Goal: Check status: Check status

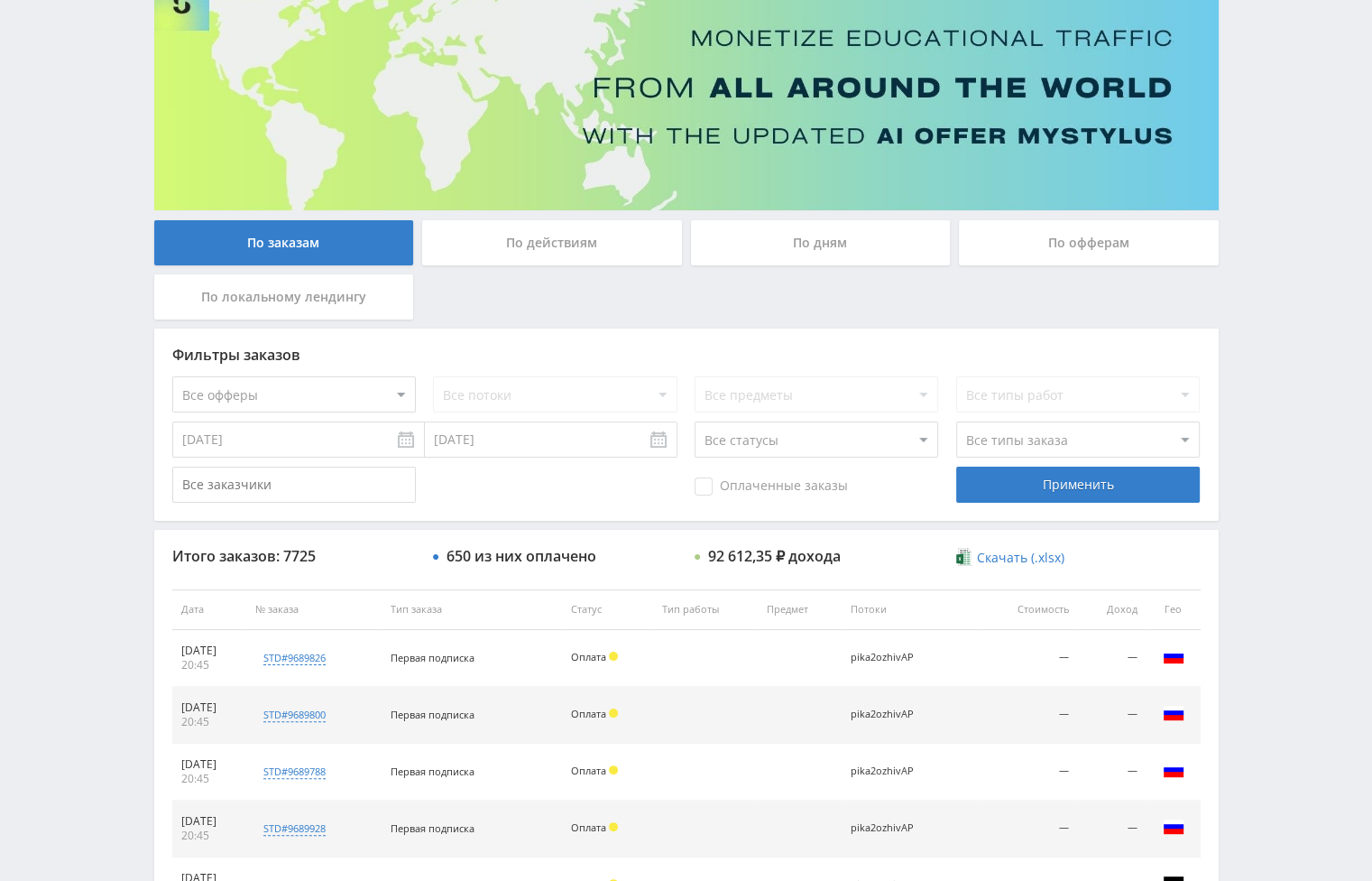
scroll to position [90, 0]
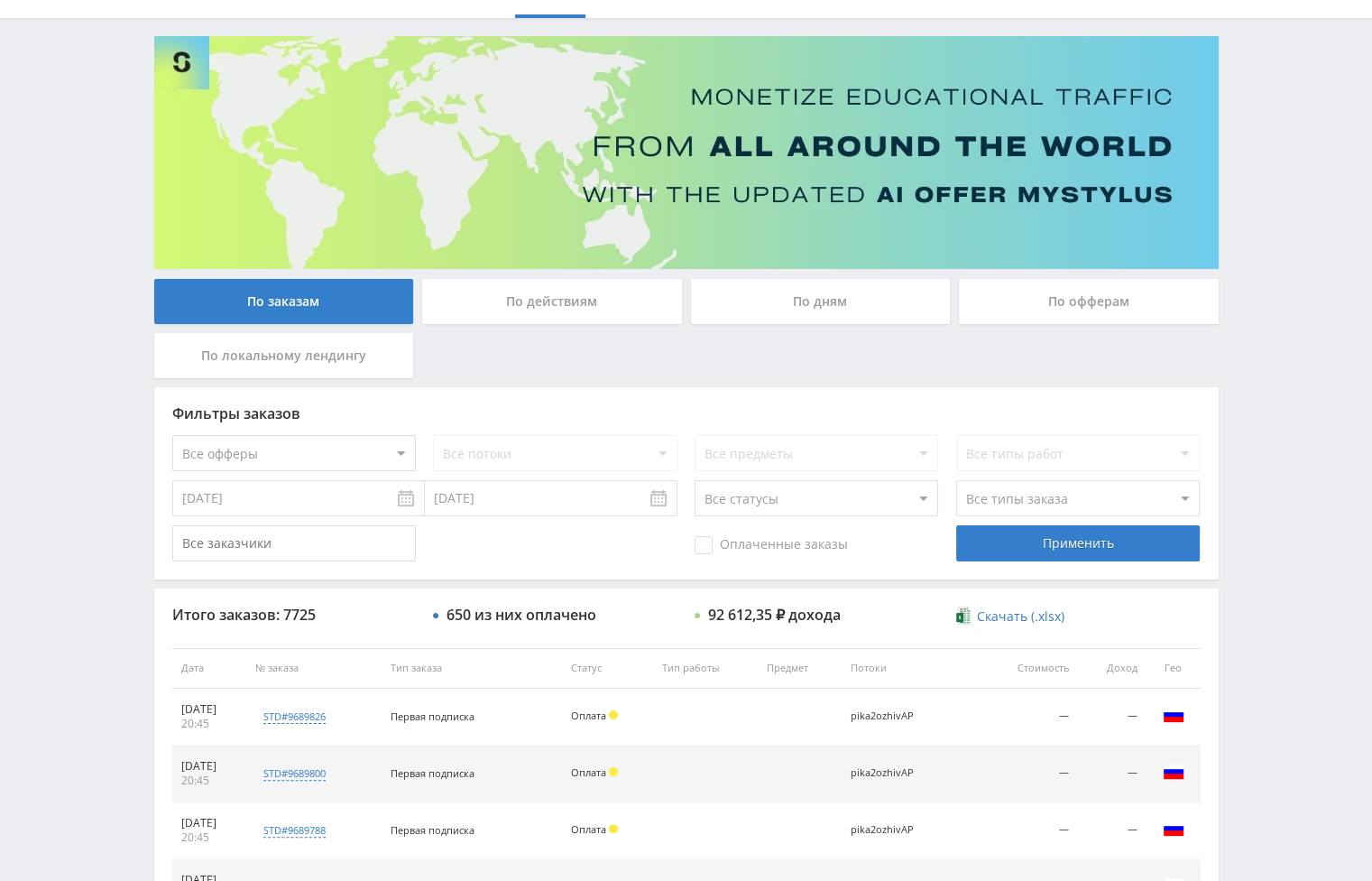
click at [820, 303] on div "По дням" at bounding box center [821, 302] width 259 height 45
click at [0, 0] on input "По дням" at bounding box center [0, 0] width 0 height 0
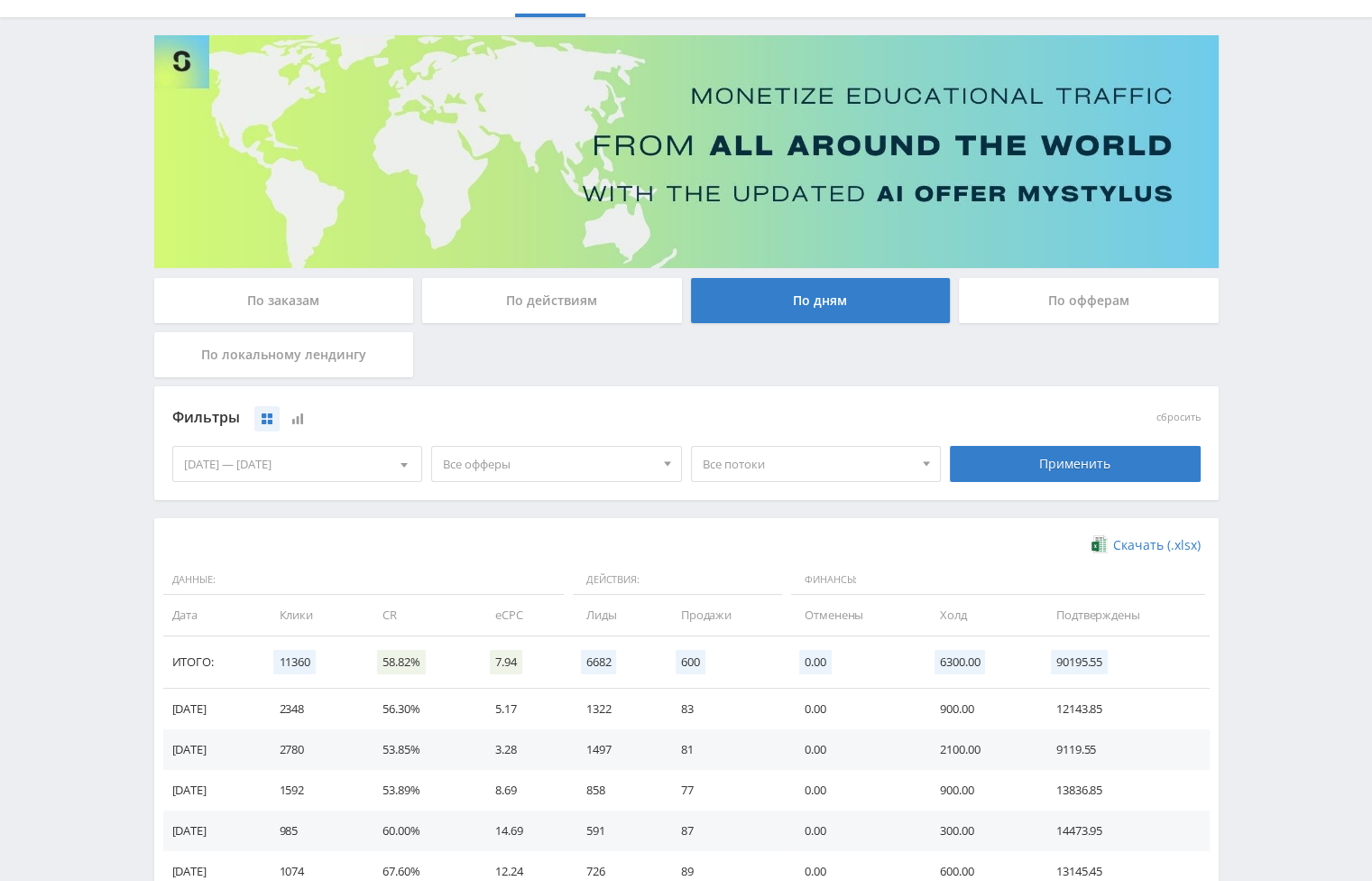
scroll to position [29, 0]
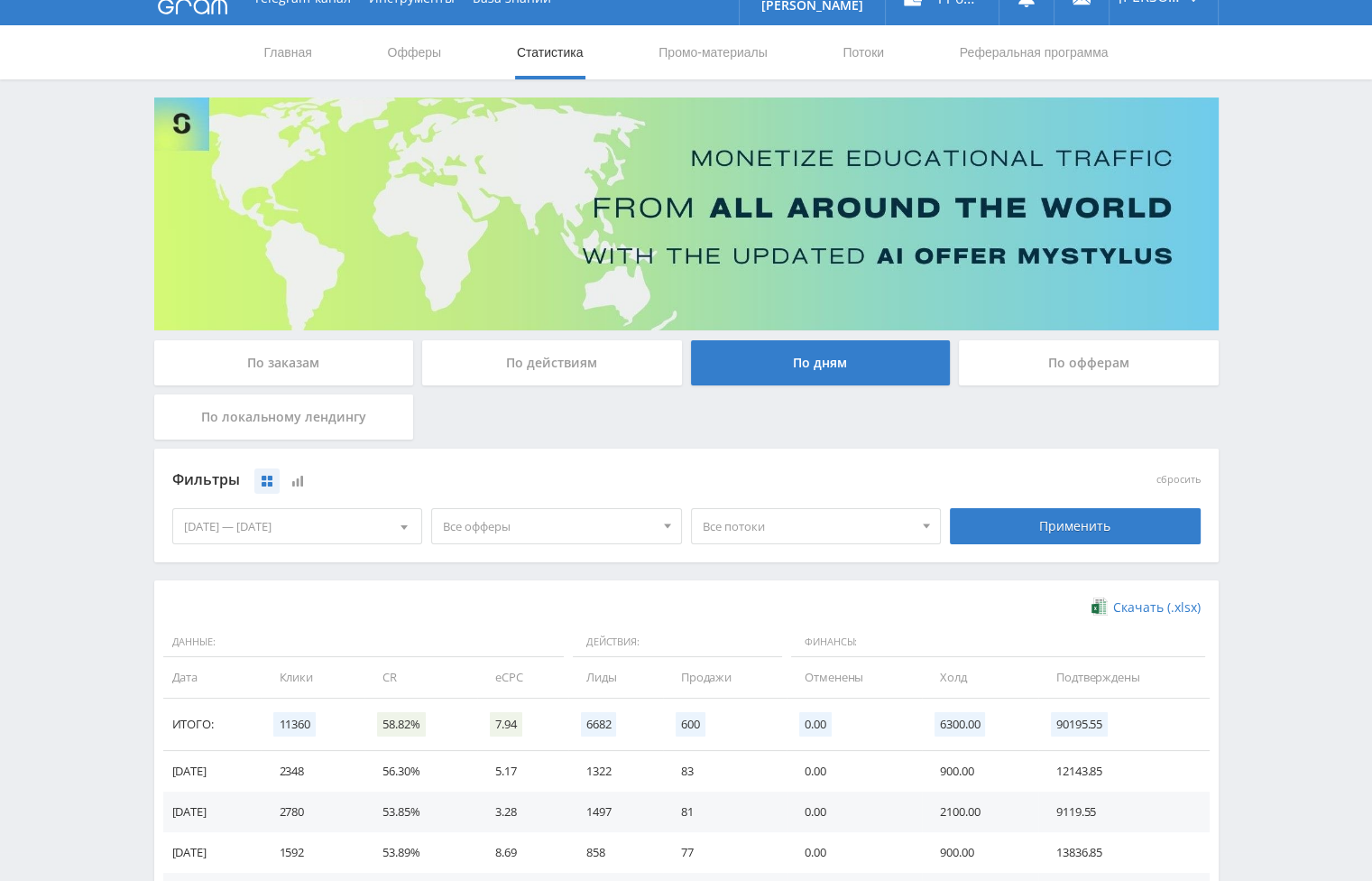
click at [559, 376] on div "По действиям" at bounding box center [552, 363] width 259 height 45
click at [0, 0] on input "По действиям" at bounding box center [0, 0] width 0 height 0
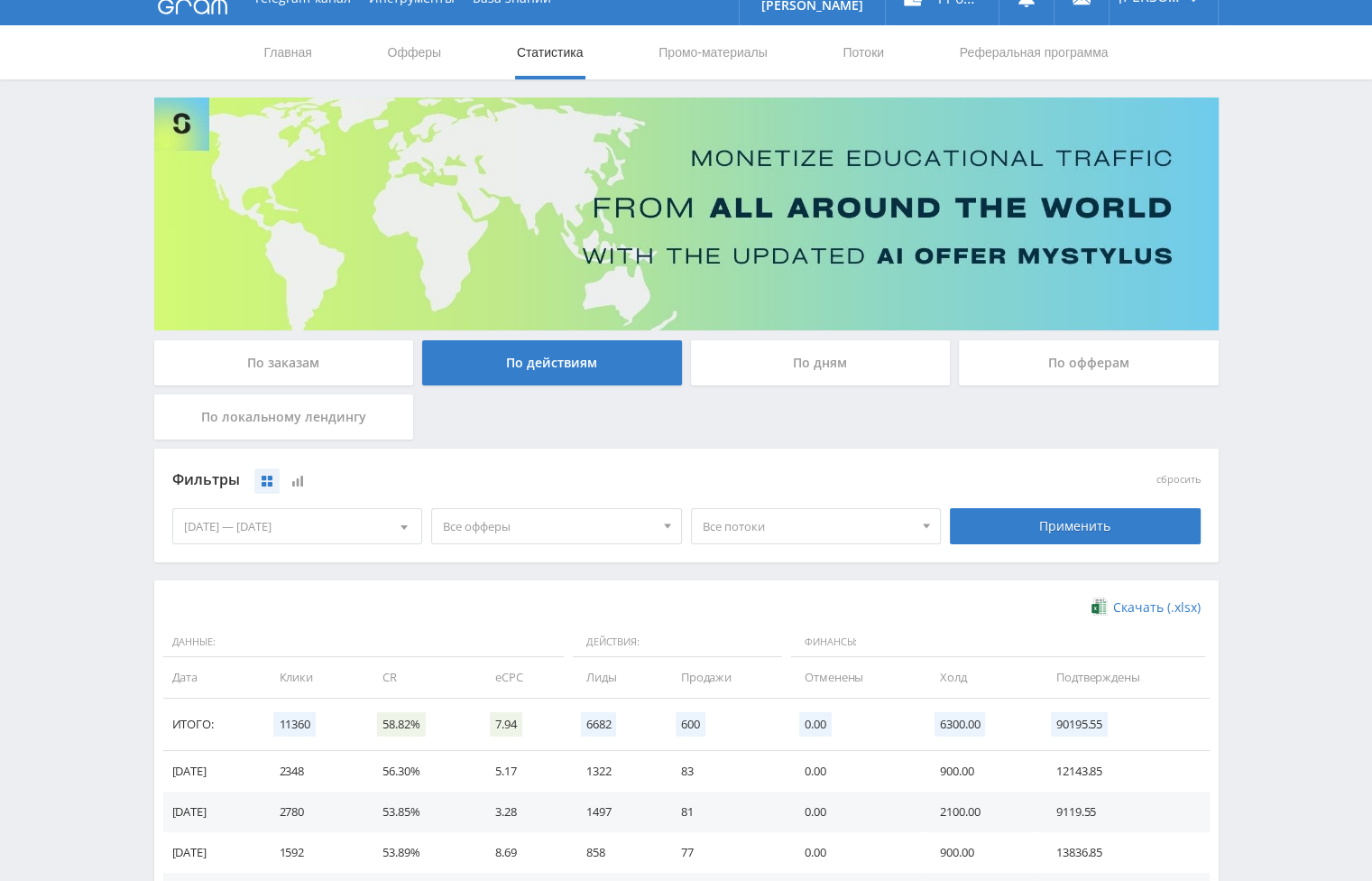
scroll to position [0, 0]
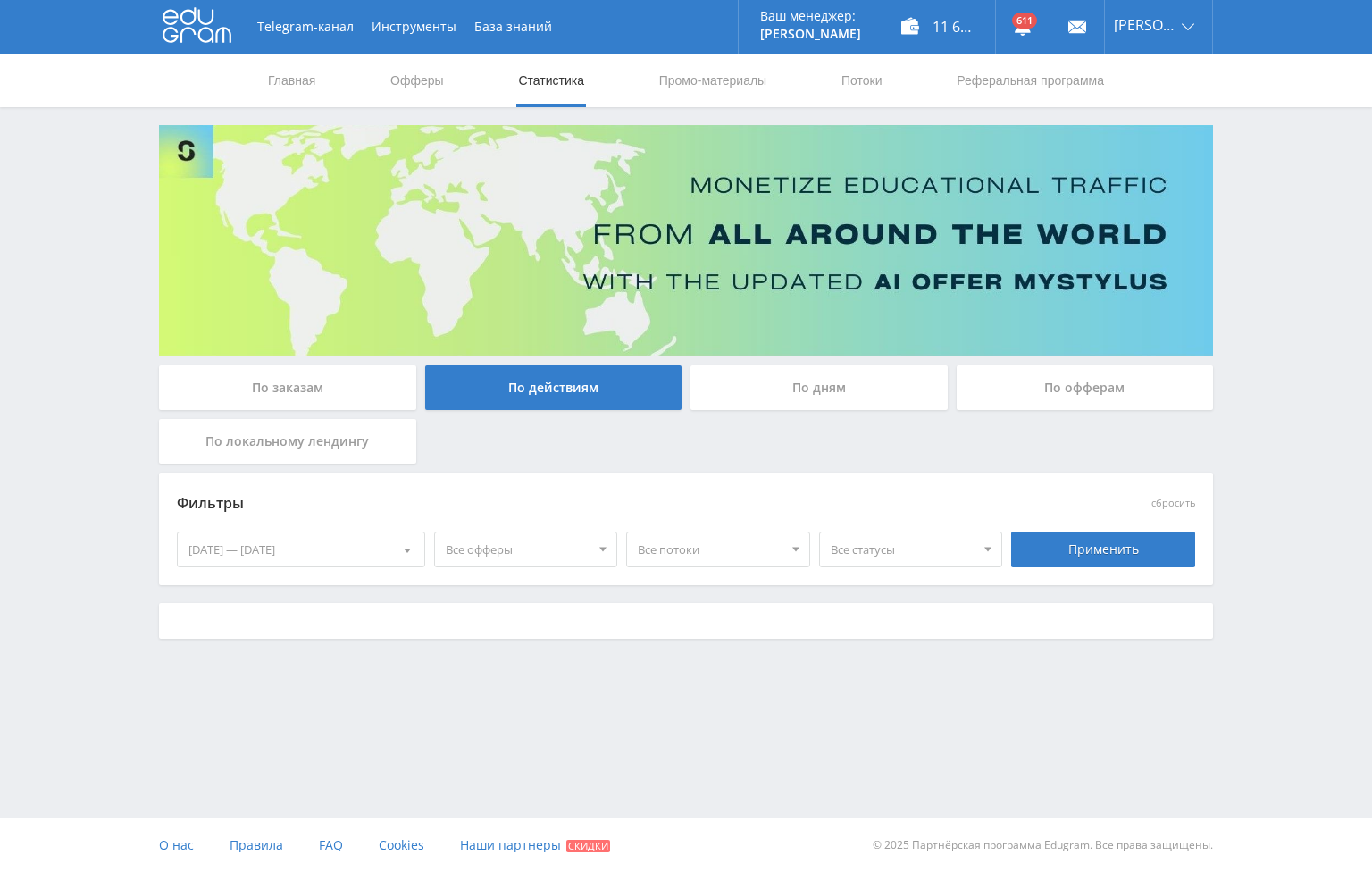
click at [305, 395] on div "По заказам" at bounding box center [287, 387] width 257 height 45
click at [0, 0] on input "По заказам" at bounding box center [0, 0] width 0 height 0
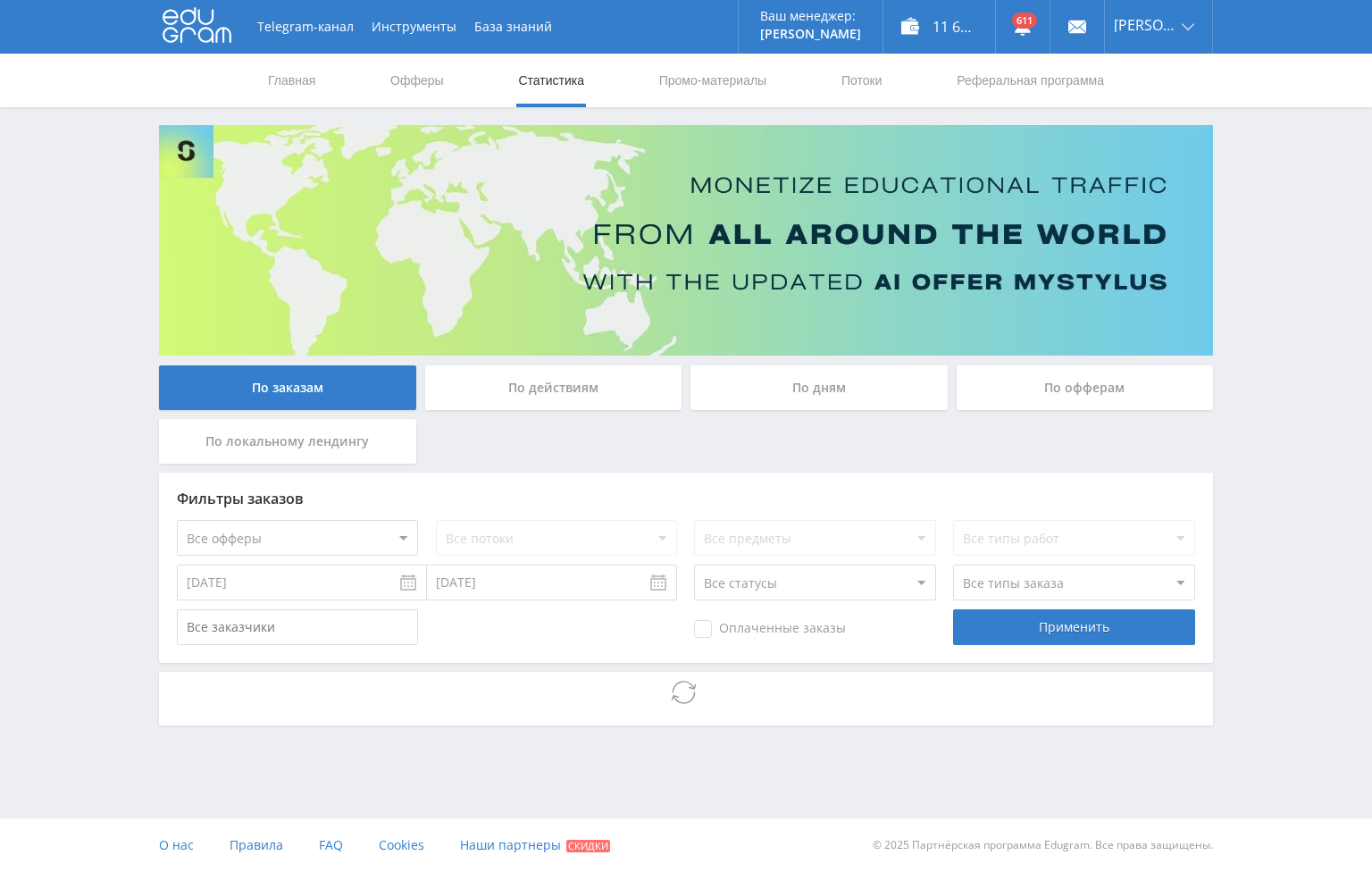
click at [832, 387] on div "По дням" at bounding box center [819, 387] width 257 height 45
click at [0, 0] on input "По дням" at bounding box center [0, 0] width 0 height 0
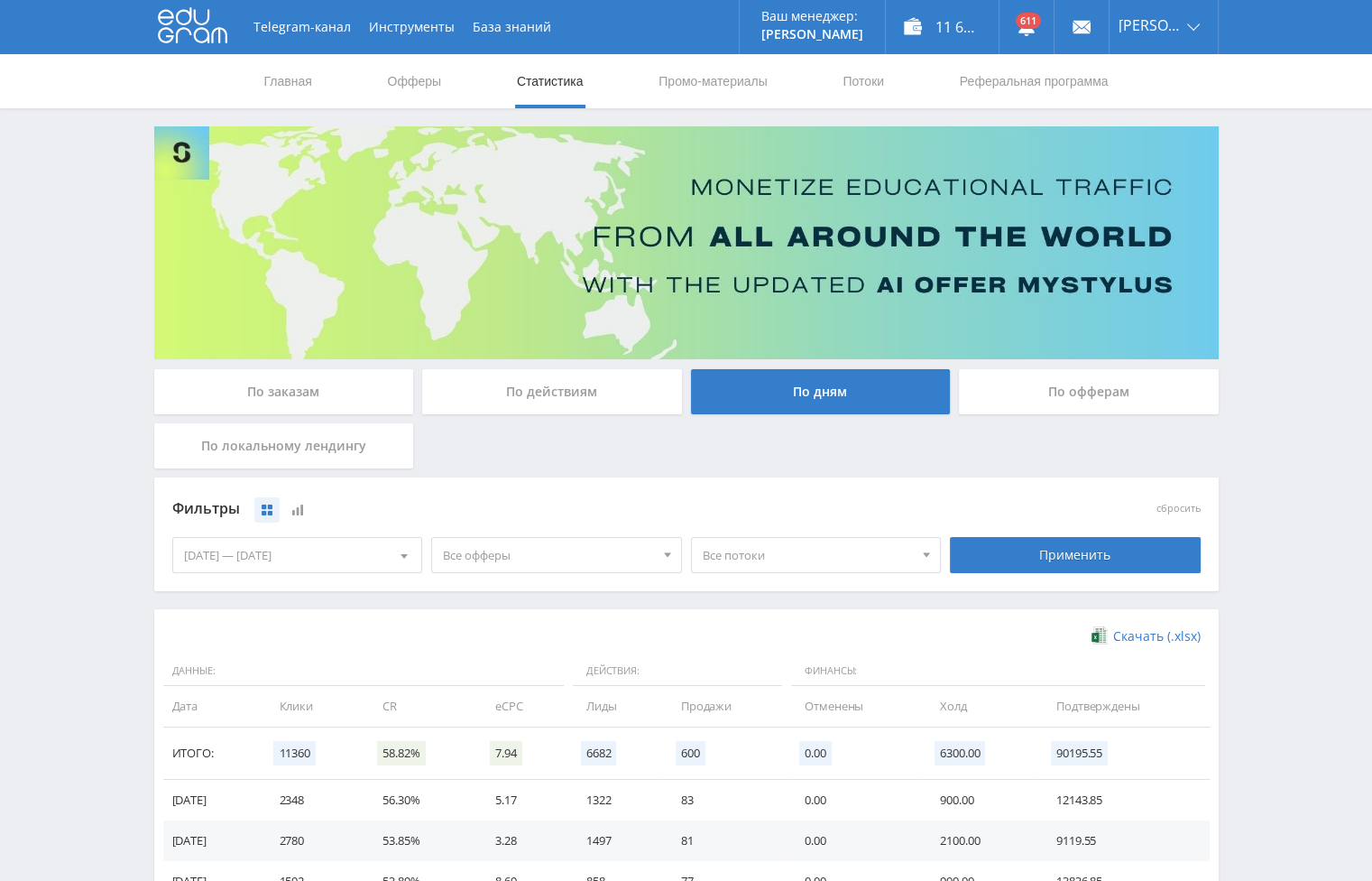
click at [343, 554] on div "24.09.2025 — 30.09.2025" at bounding box center [297, 555] width 249 height 34
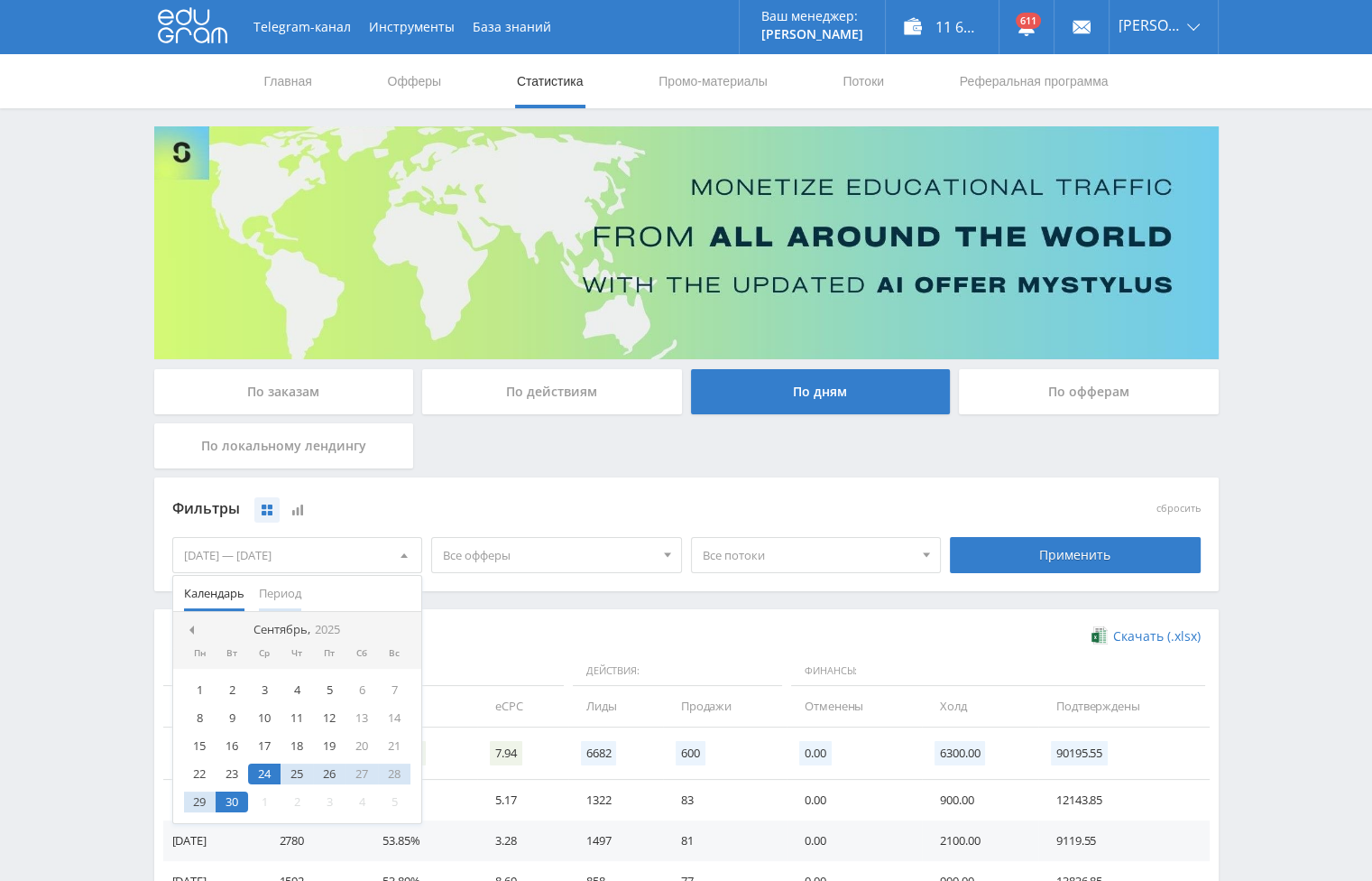
click at [281, 589] on span "Период" at bounding box center [279, 594] width 42 height 35
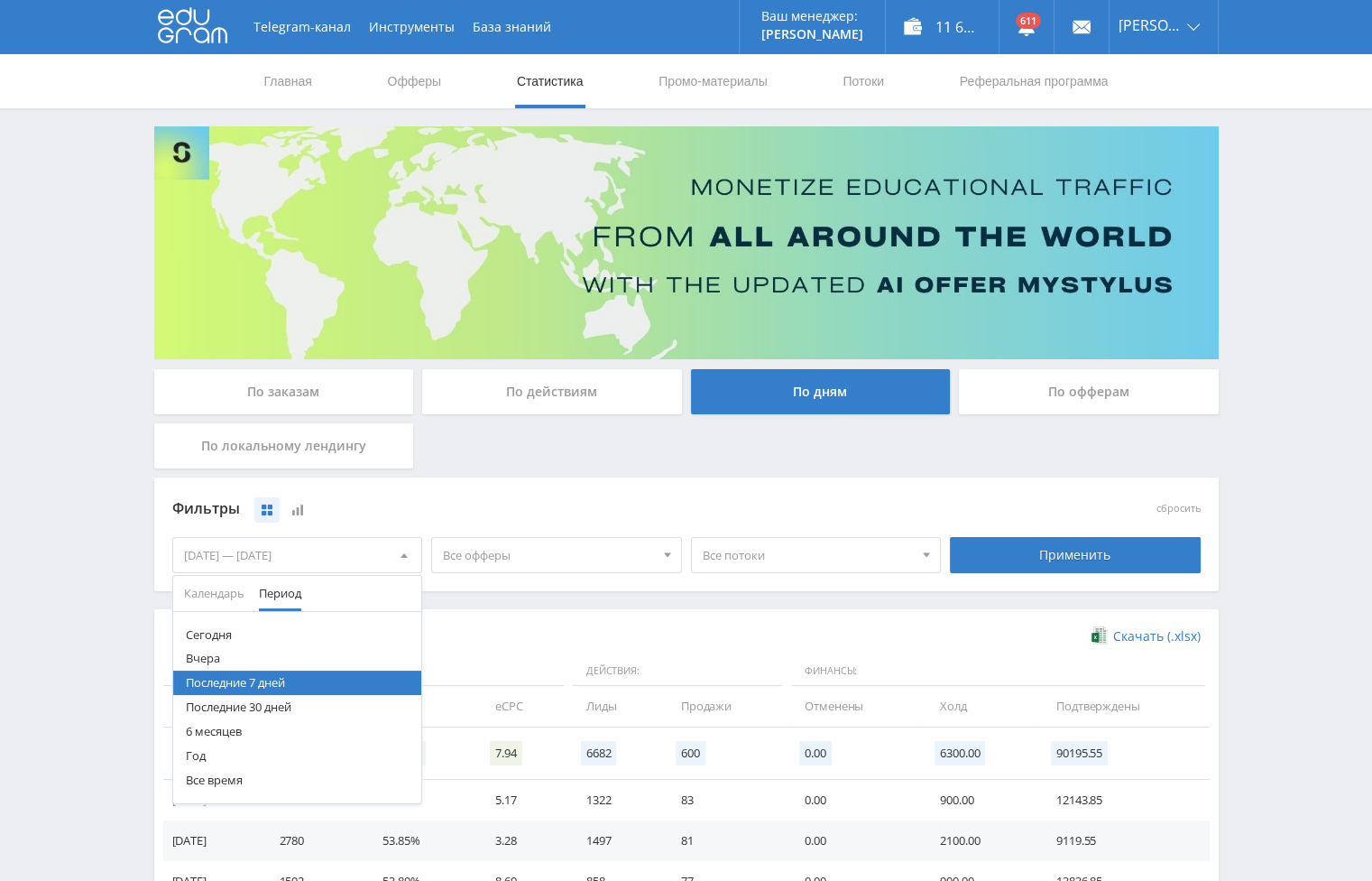
click at [253, 713] on button "Последние 30 дней" at bounding box center [297, 707] width 249 height 25
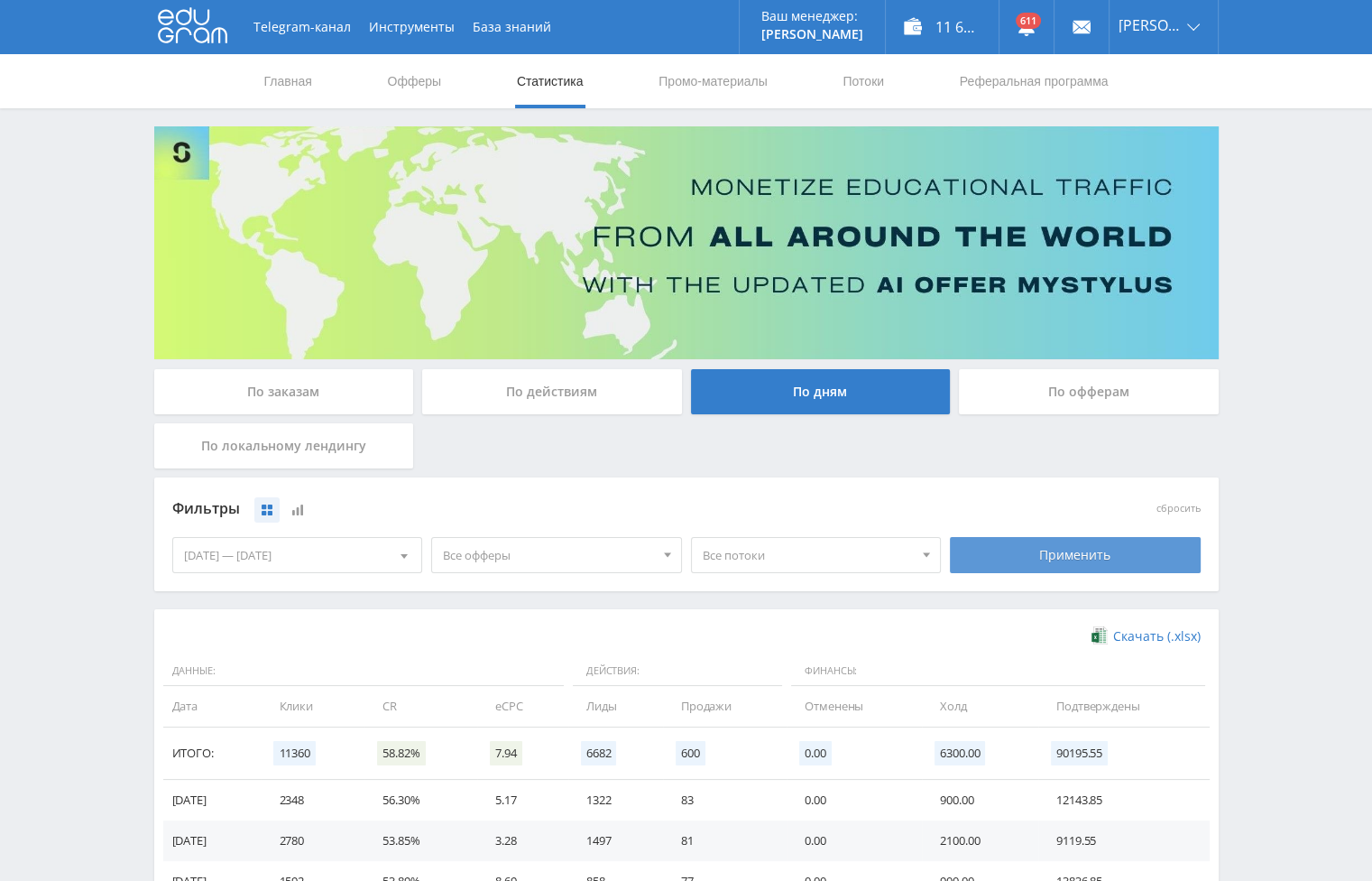
click at [1047, 550] on div "Применить" at bounding box center [1075, 555] width 251 height 36
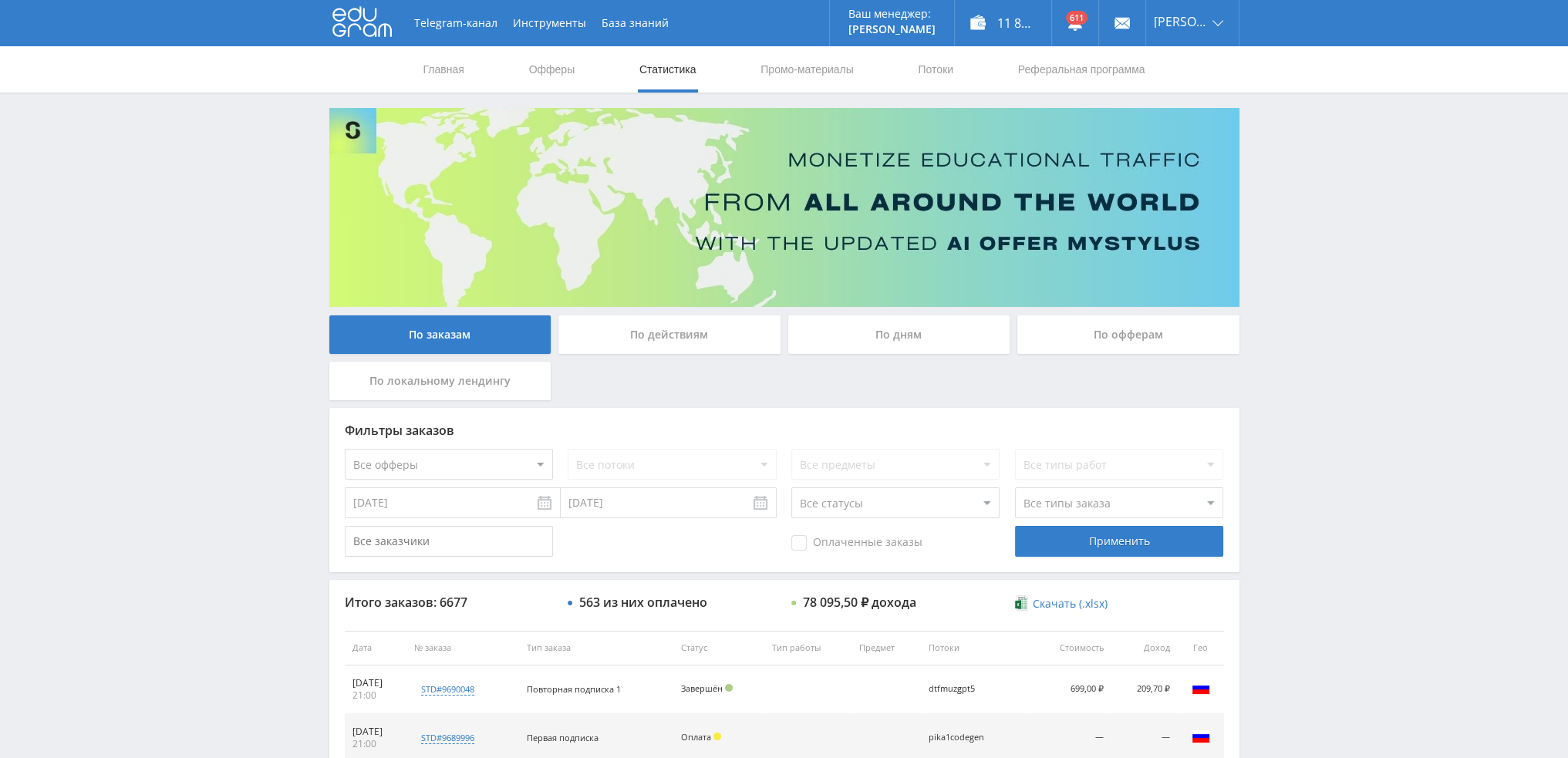
click at [913, 341] on div "По дням" at bounding box center [899, 334] width 222 height 39
click at [0, 0] on input "По дням" at bounding box center [0, 0] width 0 height 0
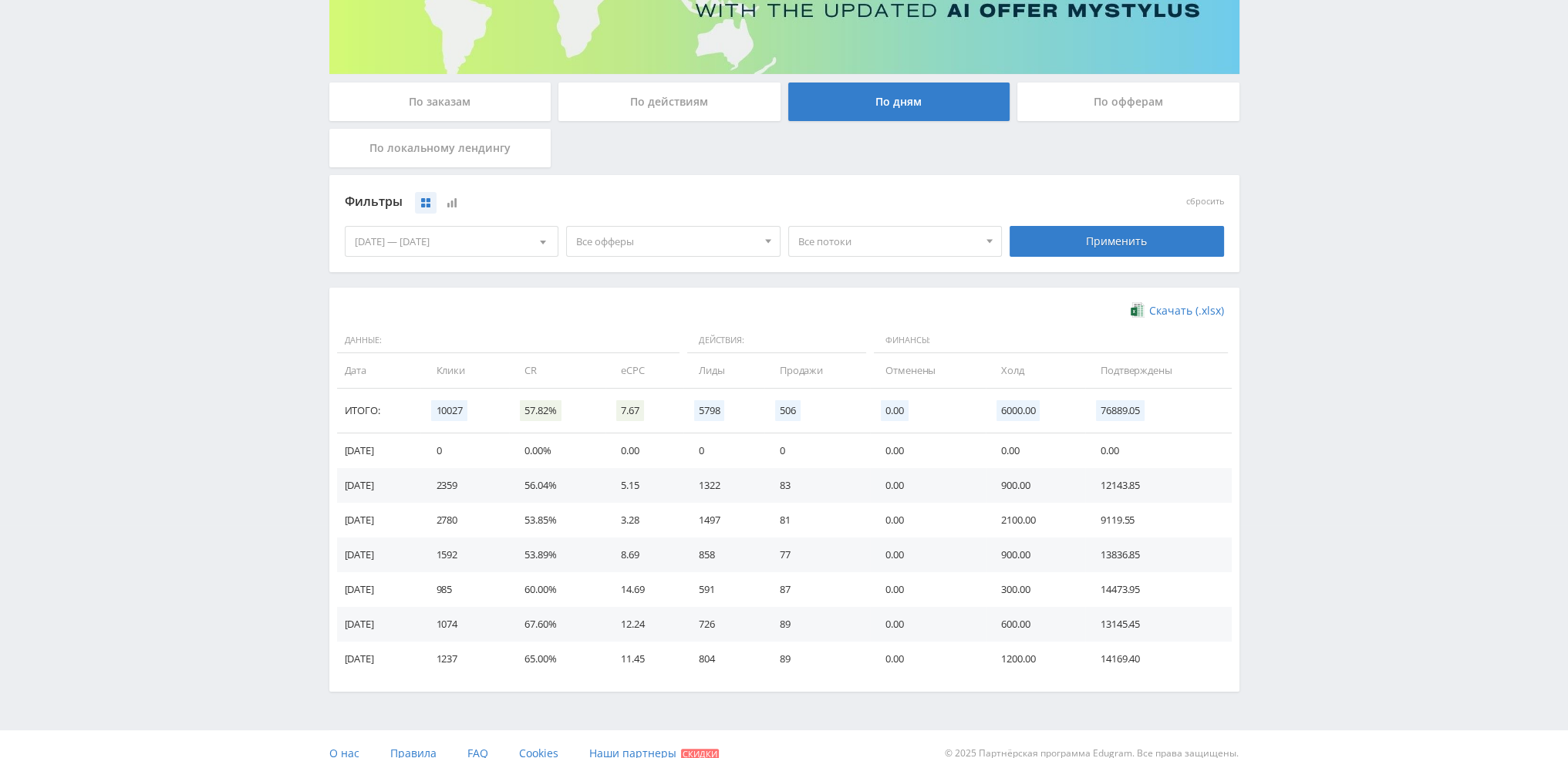
scroll to position [250, 0]
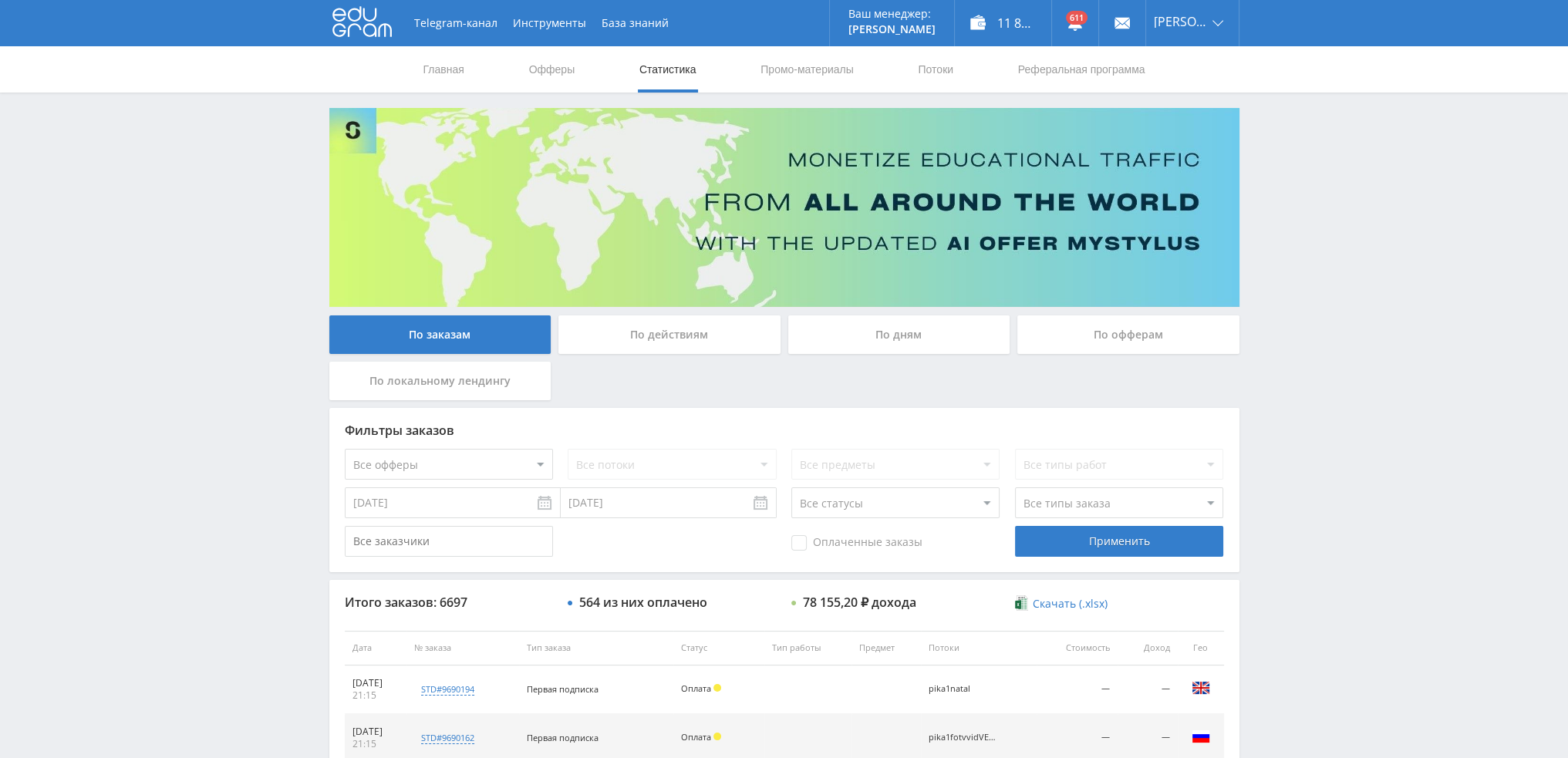
click at [901, 340] on div "По дням" at bounding box center [899, 334] width 222 height 39
click at [0, 0] on input "По дням" at bounding box center [0, 0] width 0 height 0
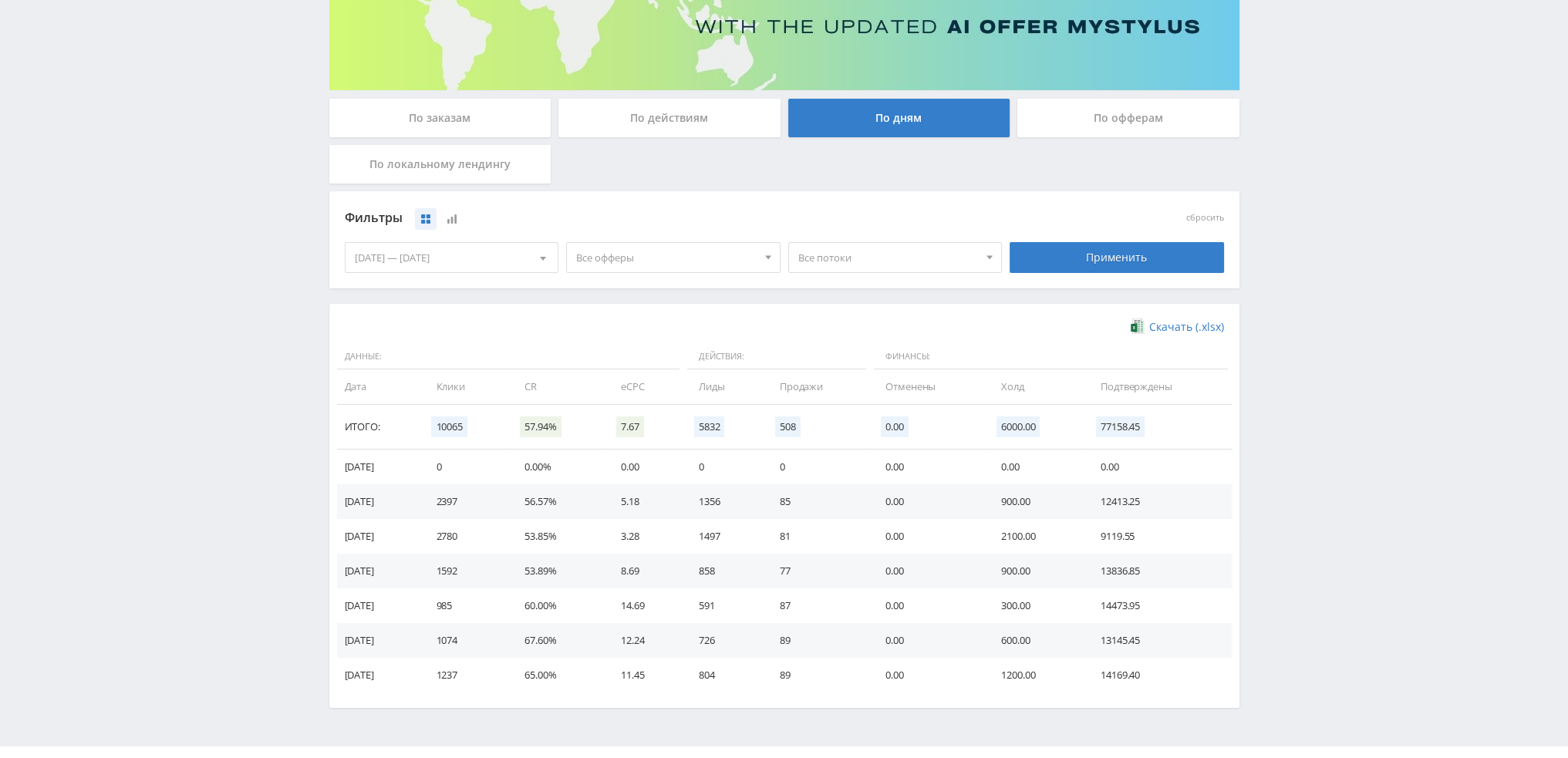
scroll to position [231, 0]
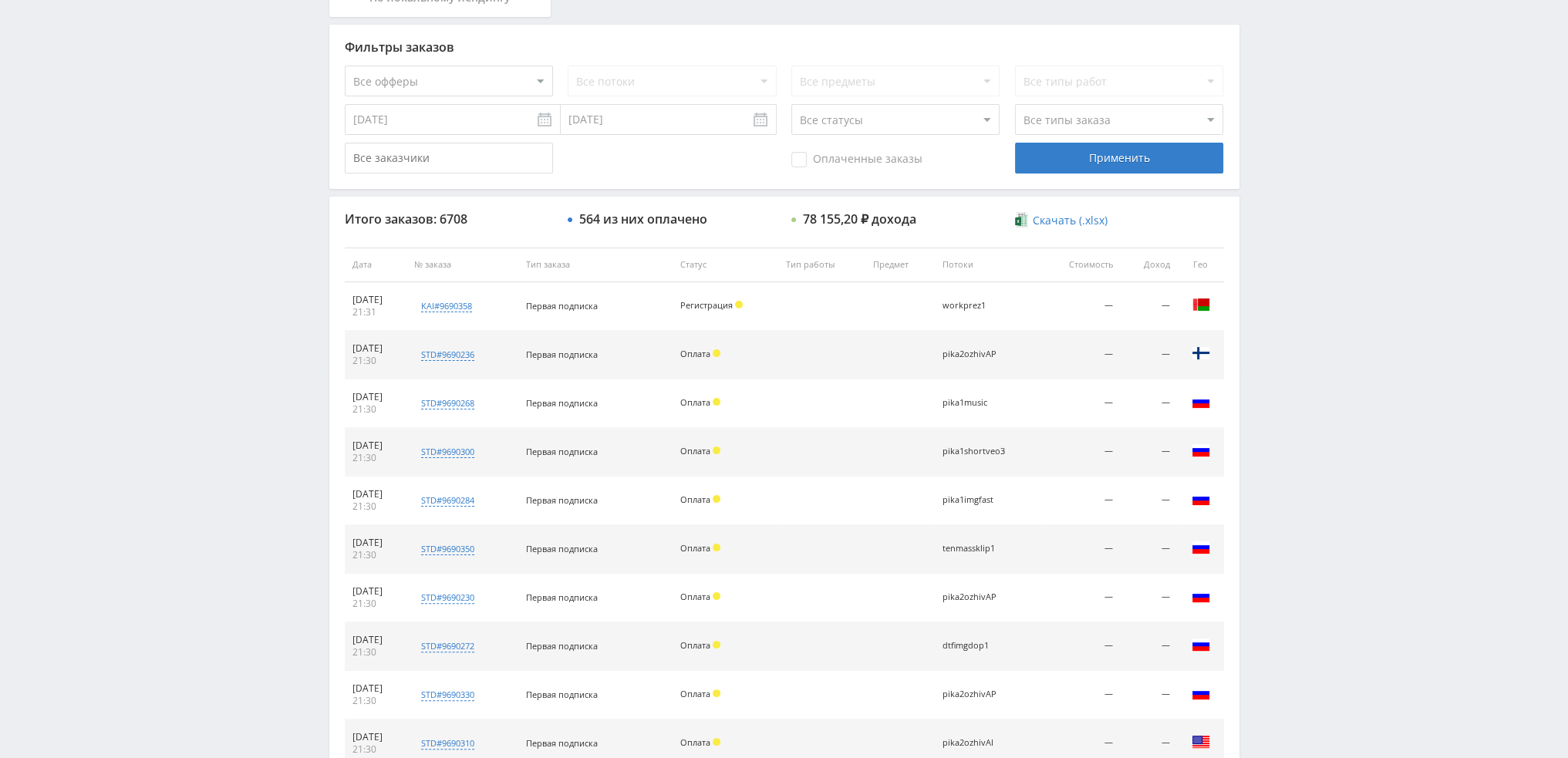
scroll to position [534, 0]
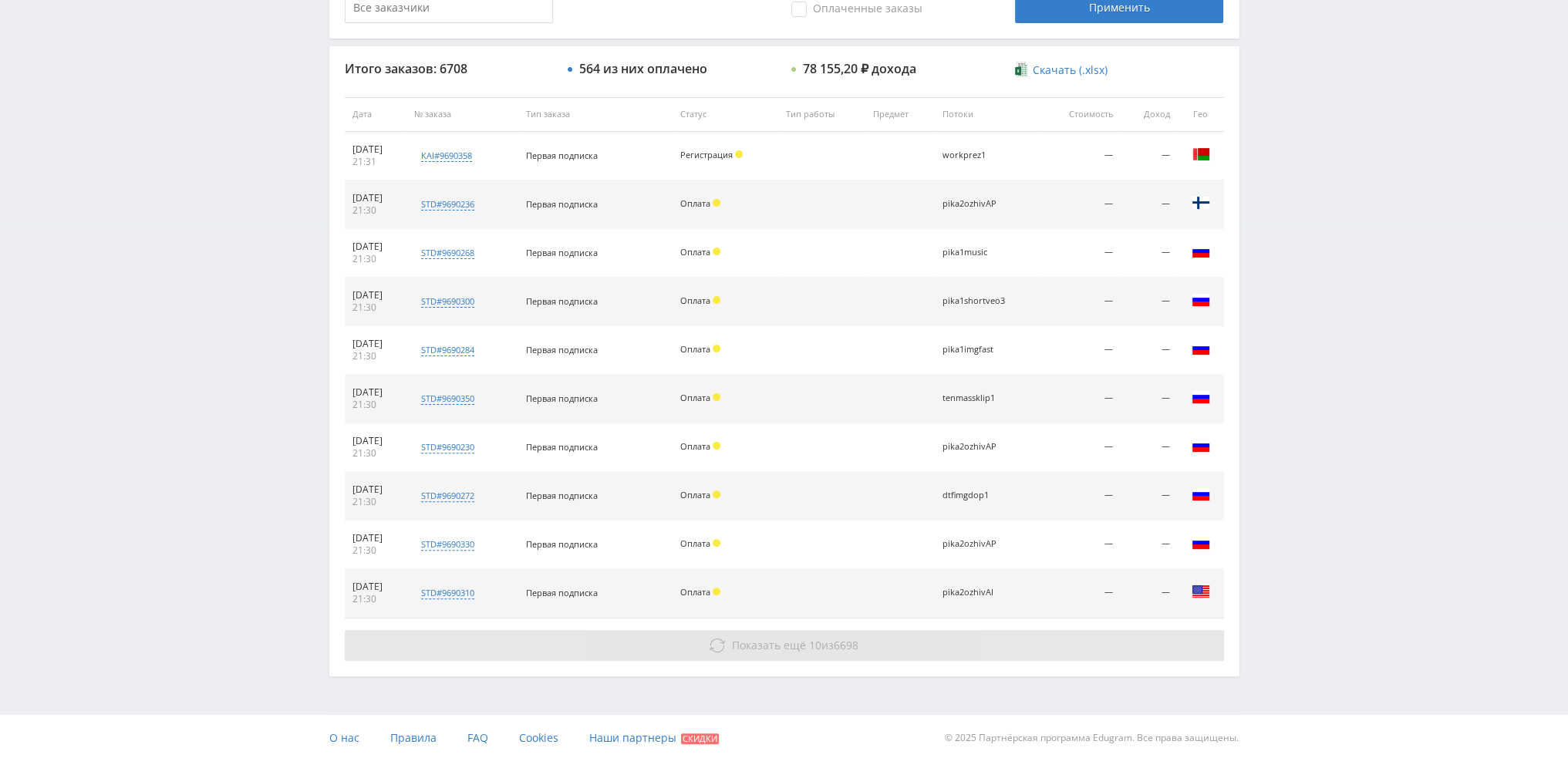
click at [736, 641] on span "Показать ещё" at bounding box center [769, 645] width 74 height 14
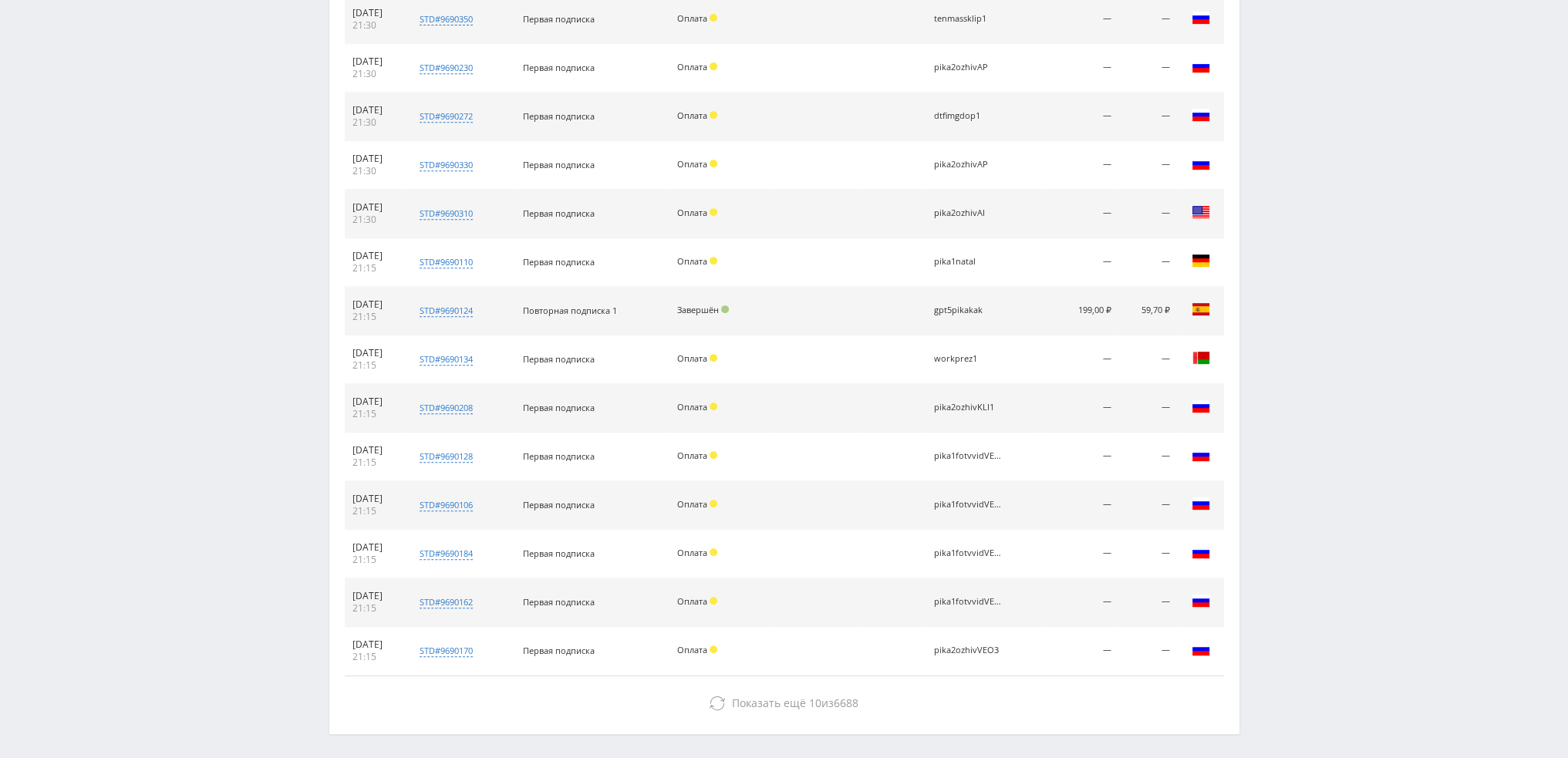
scroll to position [919, 0]
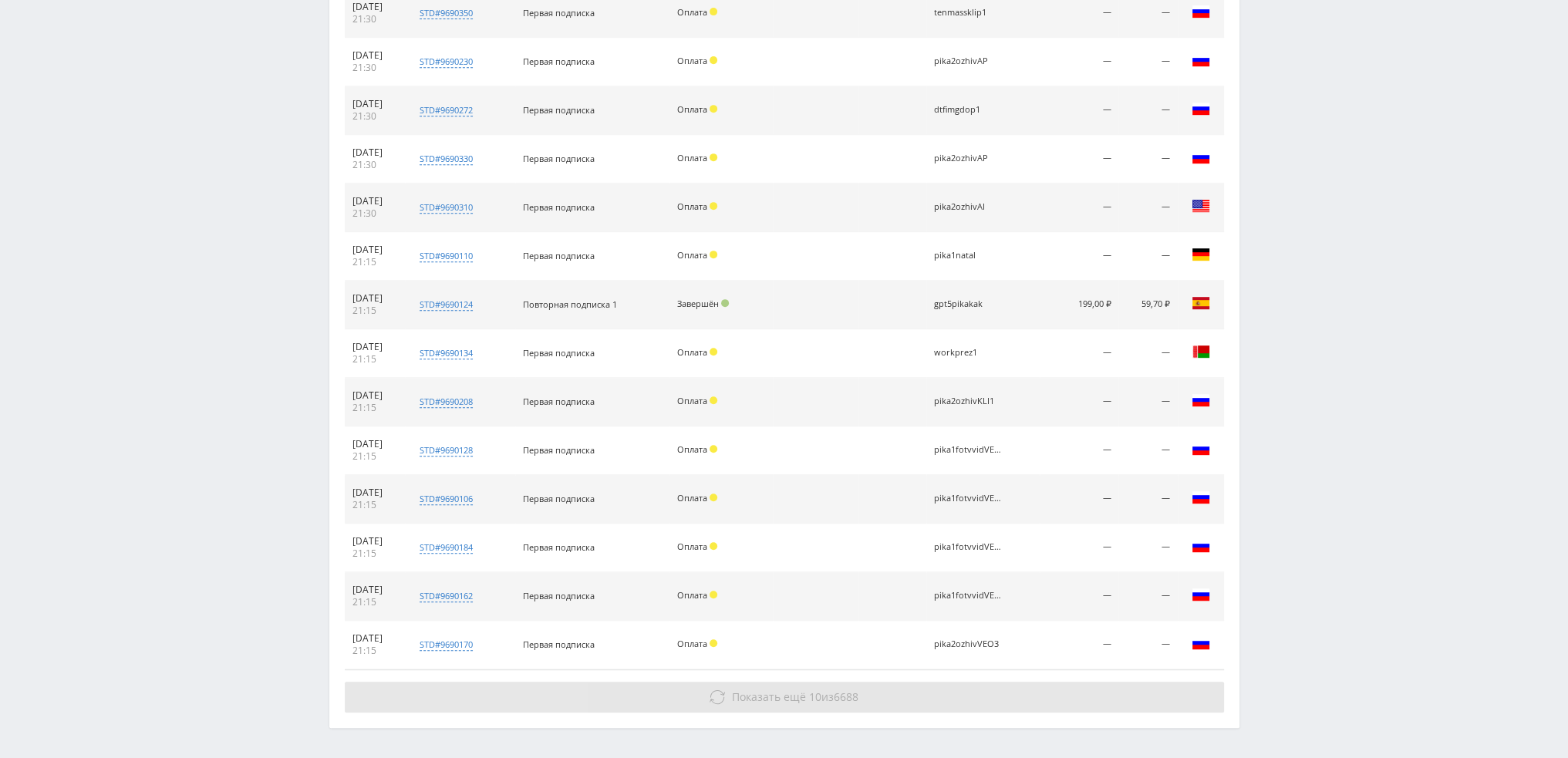
click at [732, 690] on span "Показать ещё" at bounding box center [769, 697] width 74 height 14
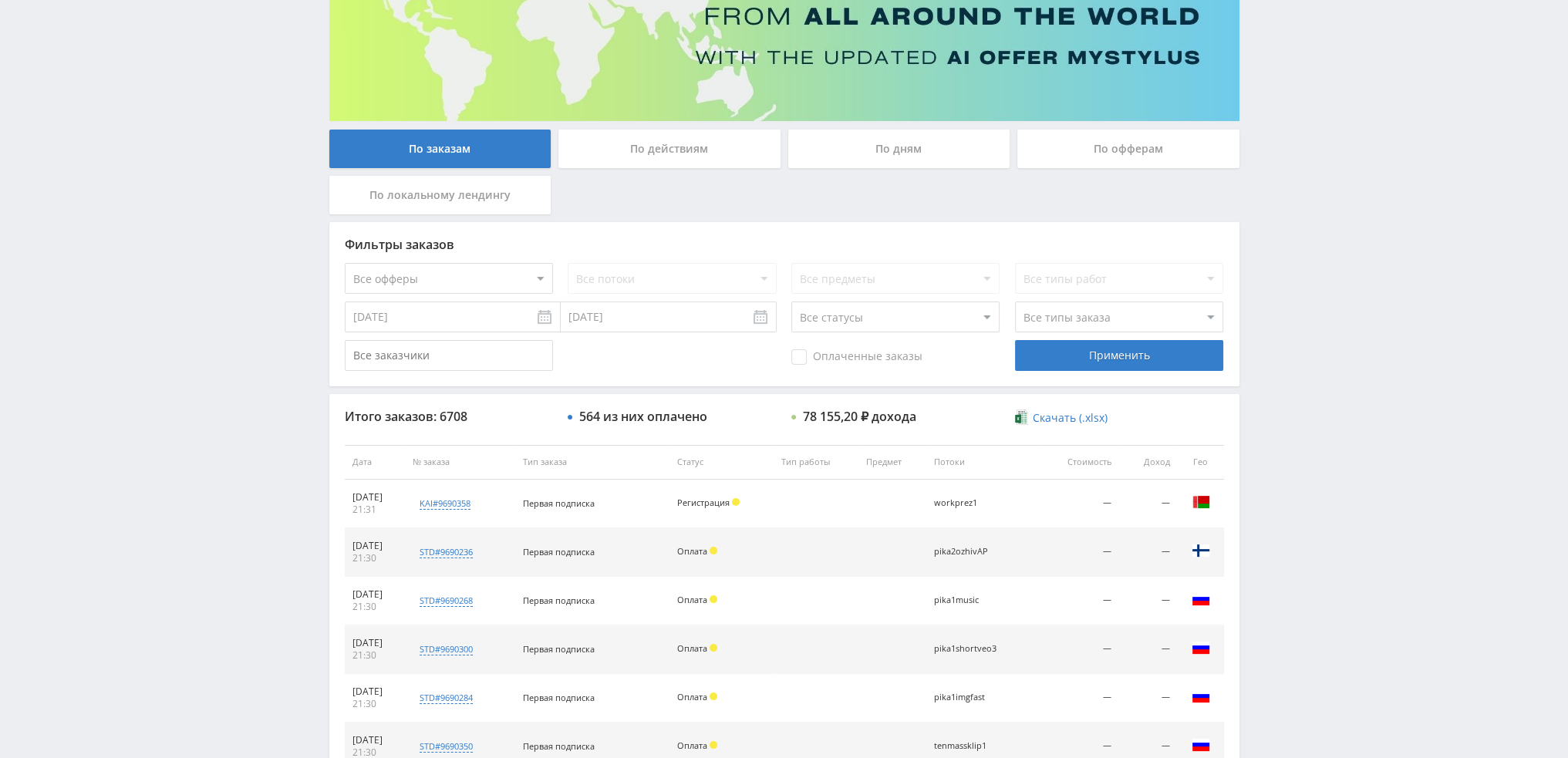
scroll to position [133, 0]
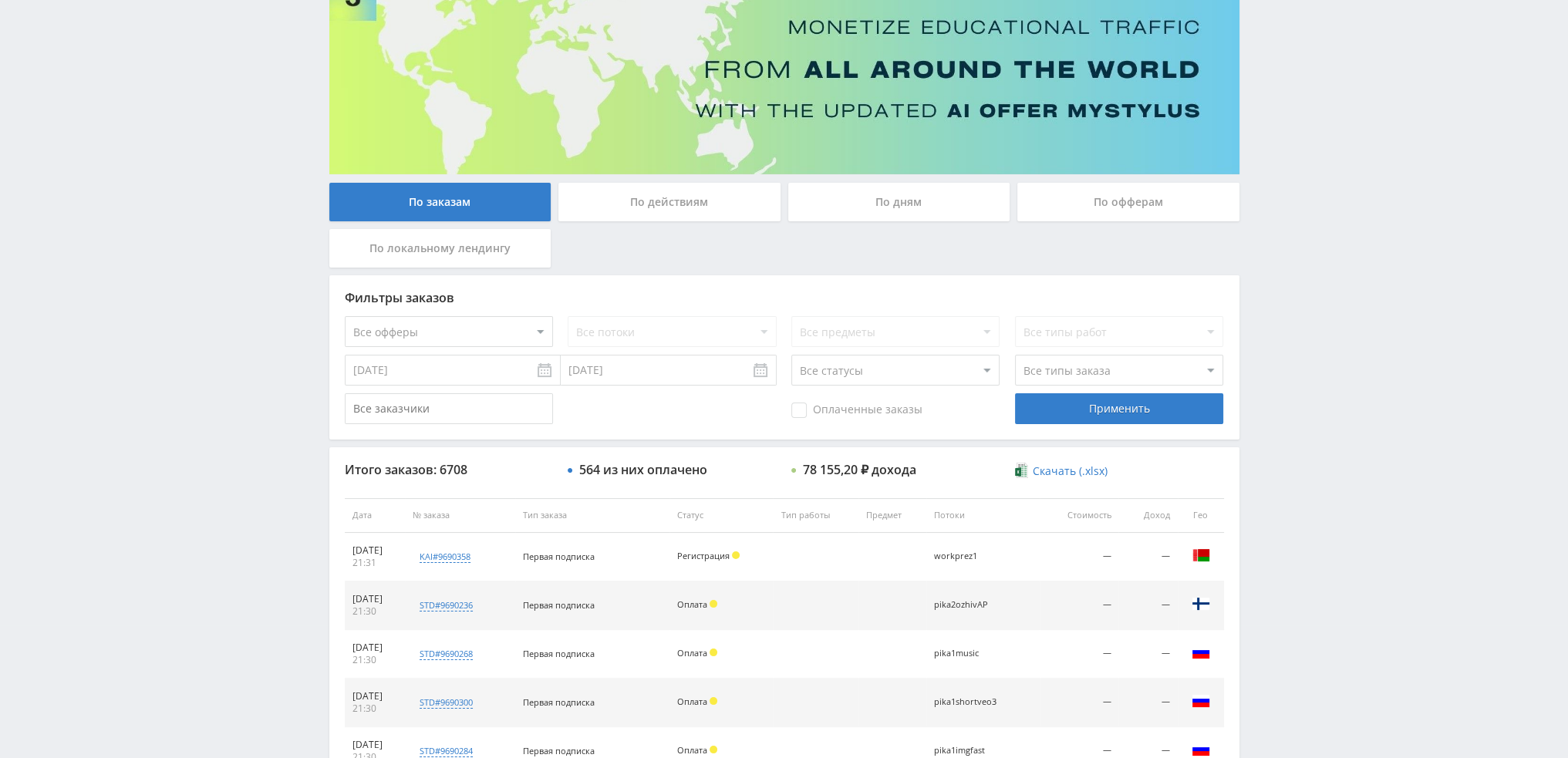
click at [873, 203] on div "По дням" at bounding box center [899, 203] width 222 height 39
click at [0, 0] on input "По дням" at bounding box center [0, 0] width 0 height 0
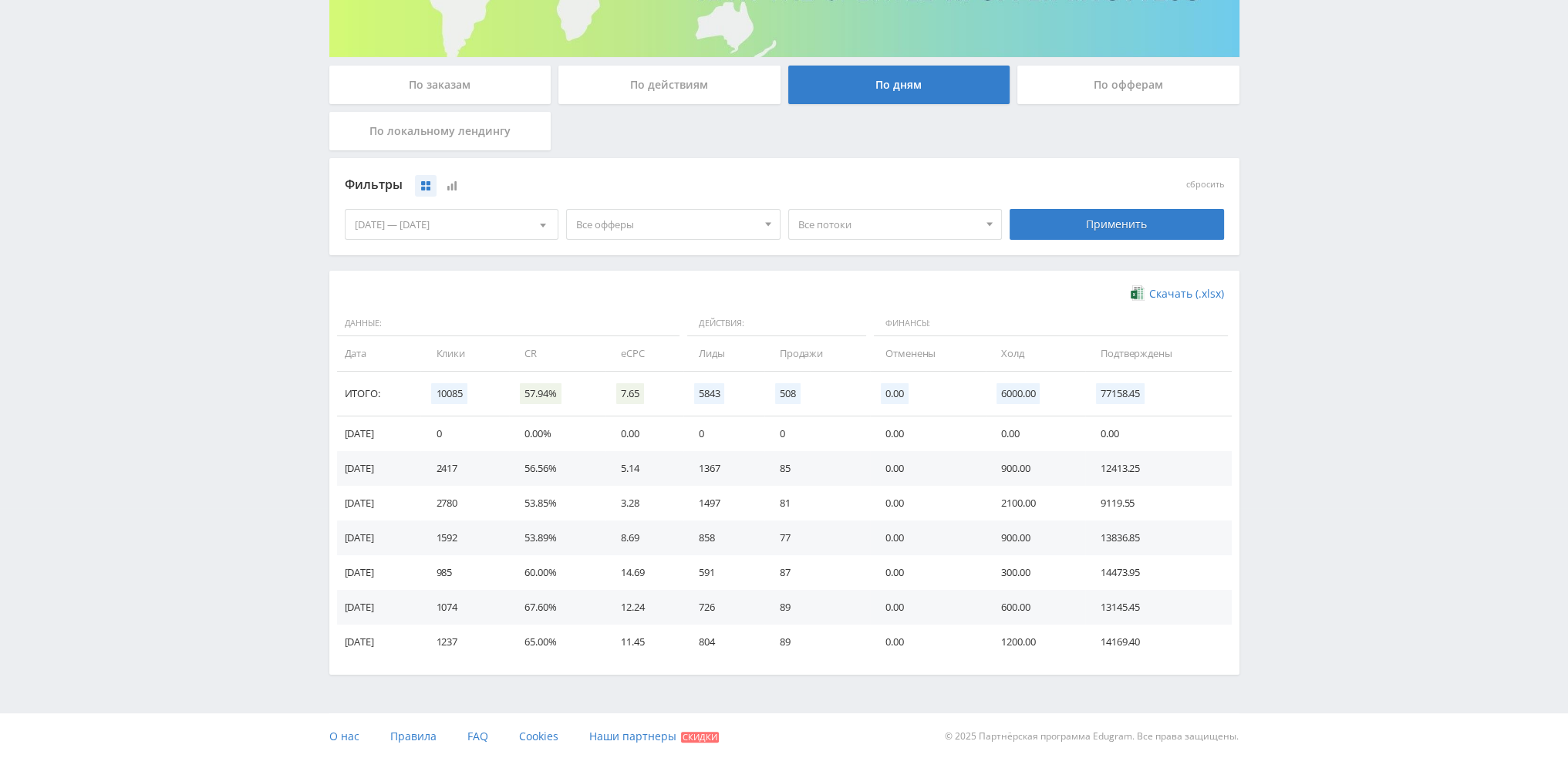
scroll to position [250, 0]
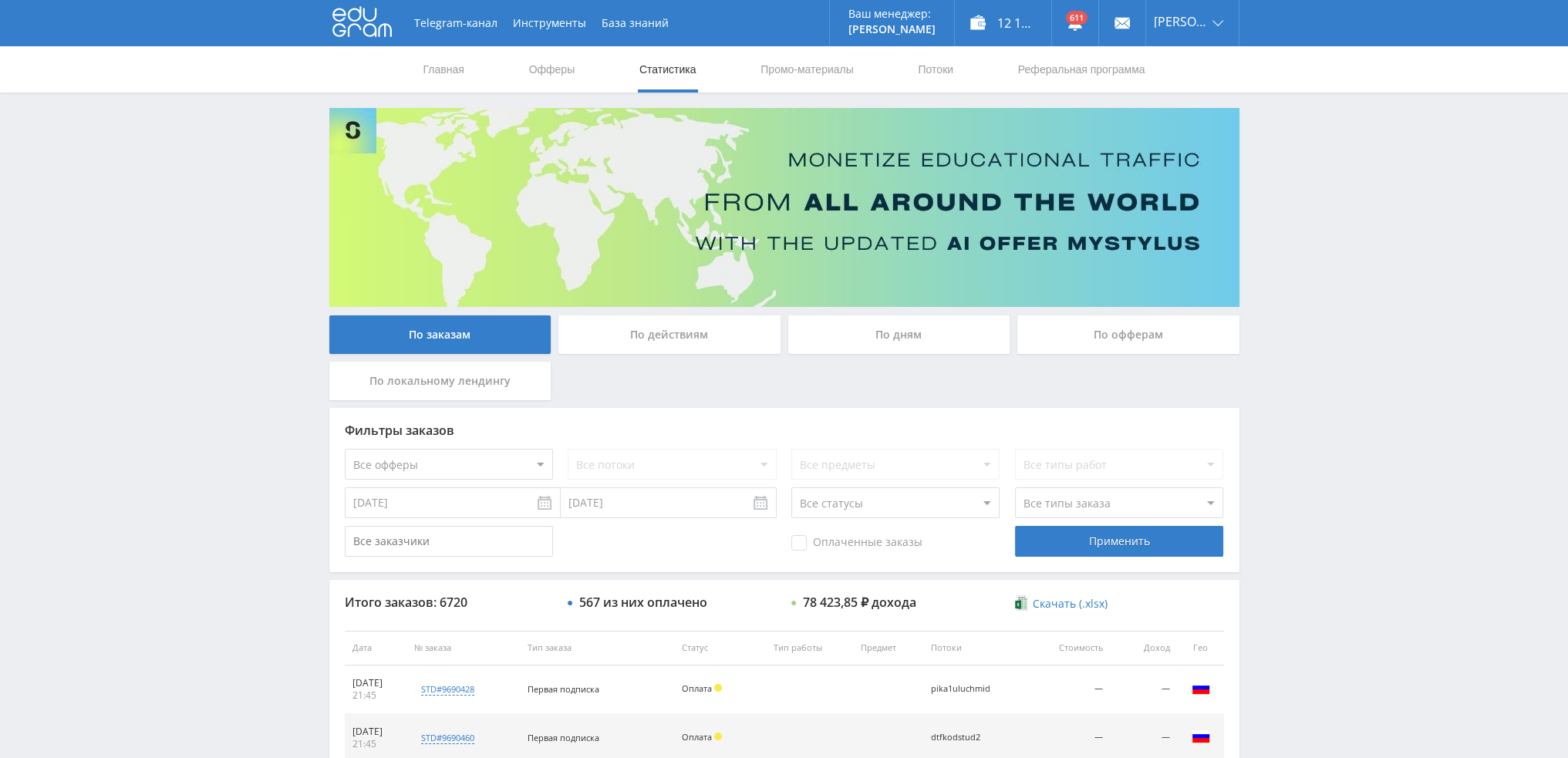
click at [877, 344] on div "По дням" at bounding box center [899, 334] width 222 height 39
click at [0, 0] on input "По дням" at bounding box center [0, 0] width 0 height 0
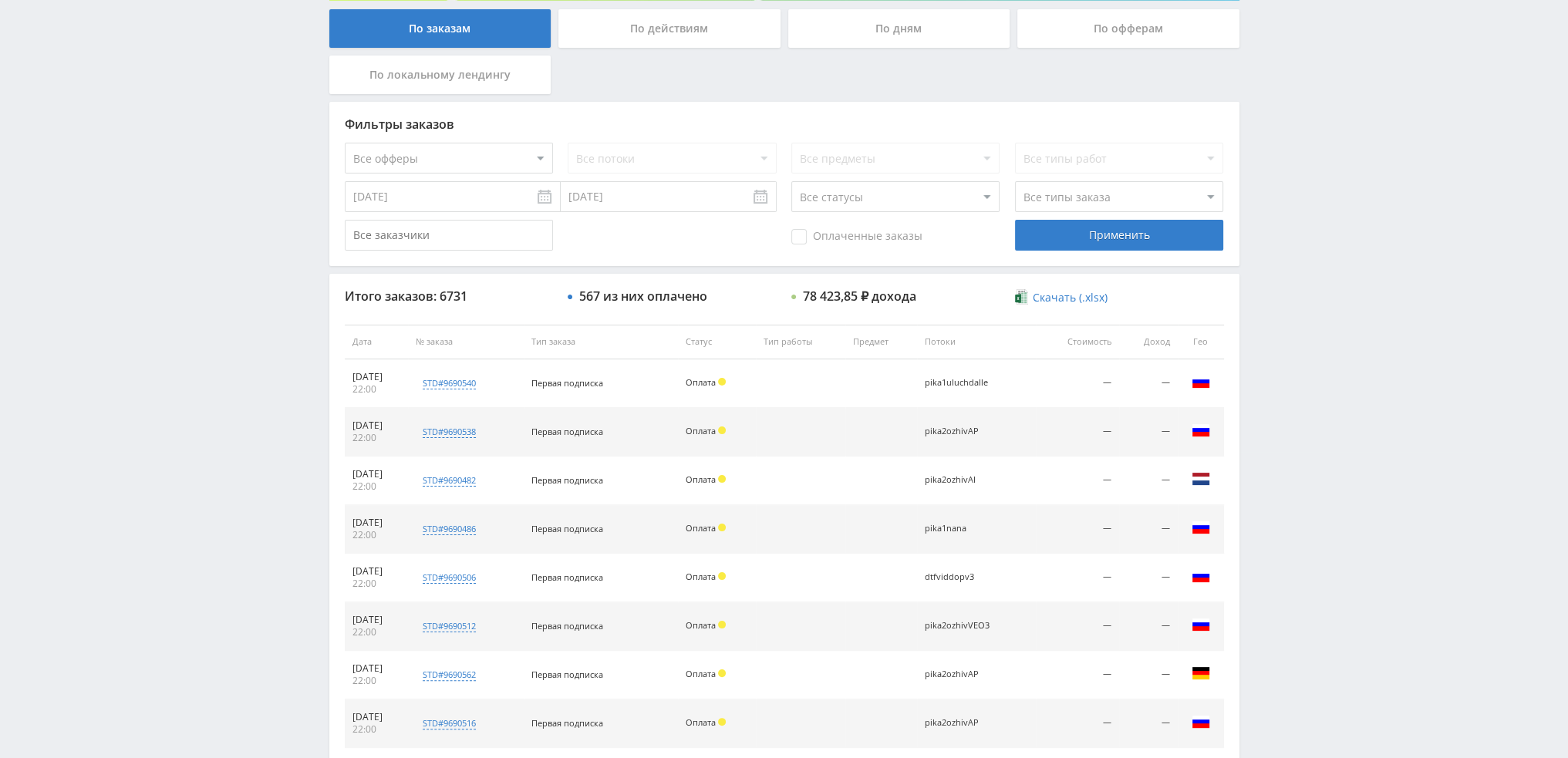
scroll to position [463, 0]
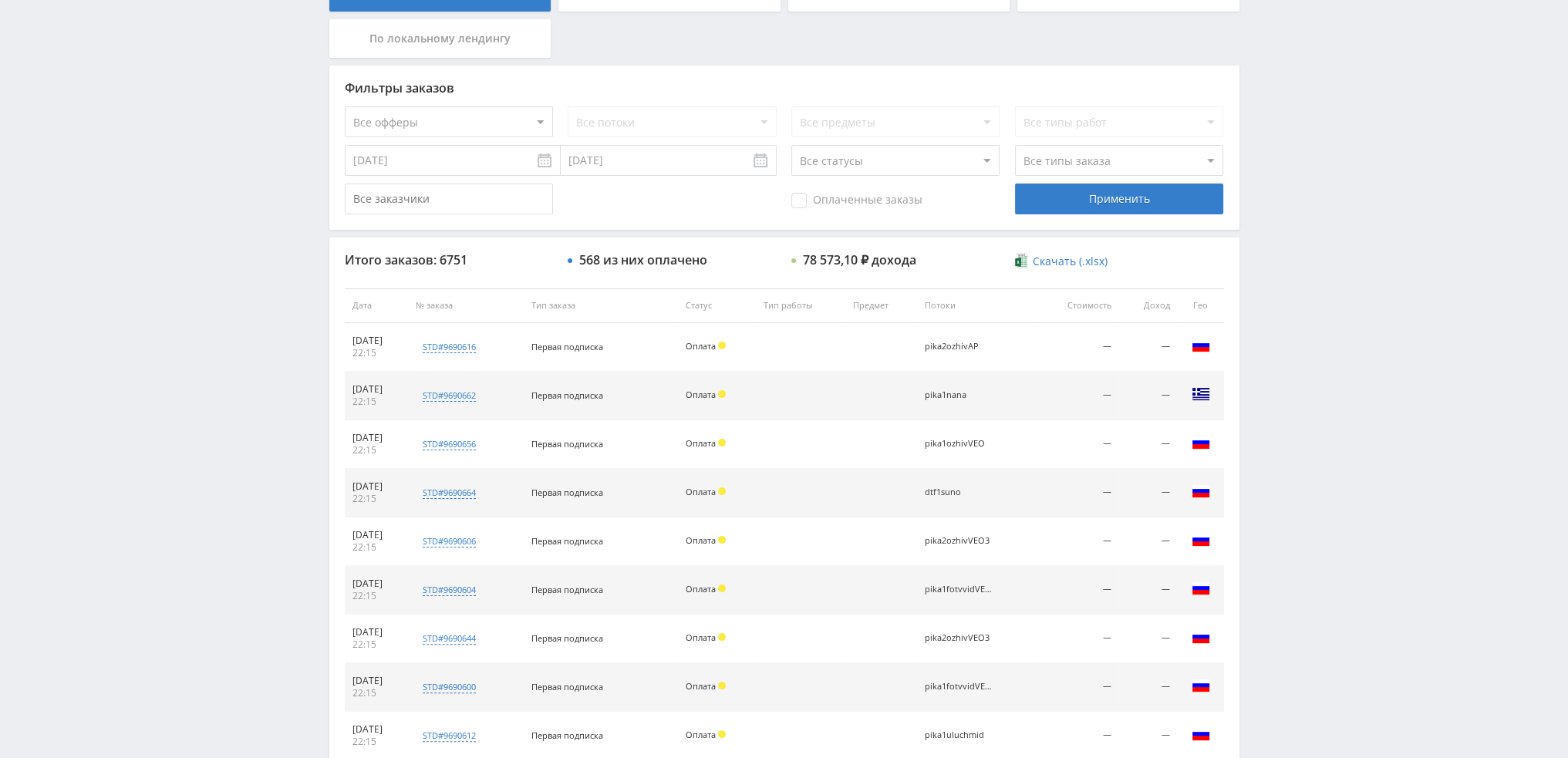
scroll to position [534, 0]
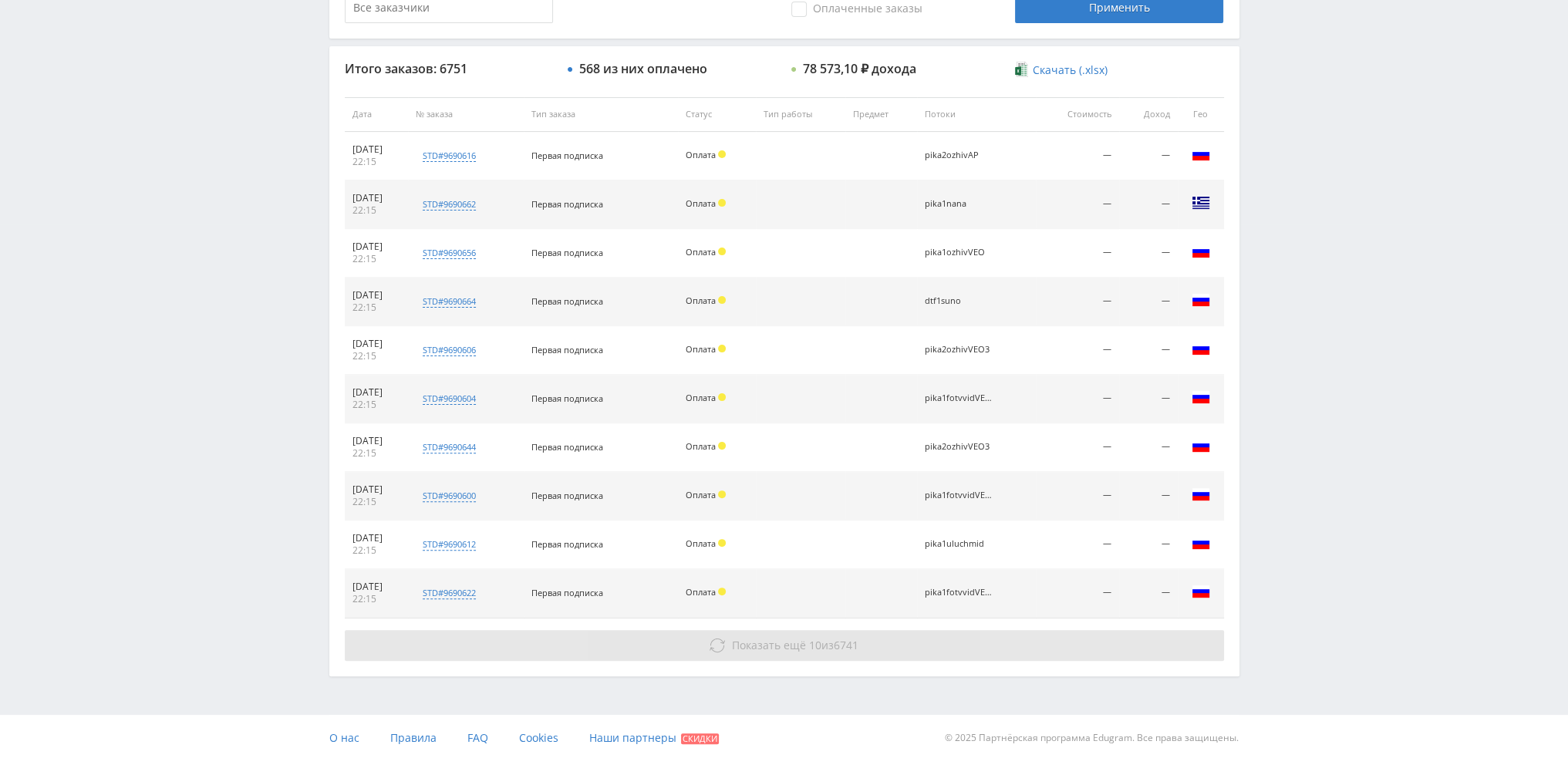
click at [884, 640] on button "Показать ещё 10 из 6741" at bounding box center [784, 645] width 880 height 31
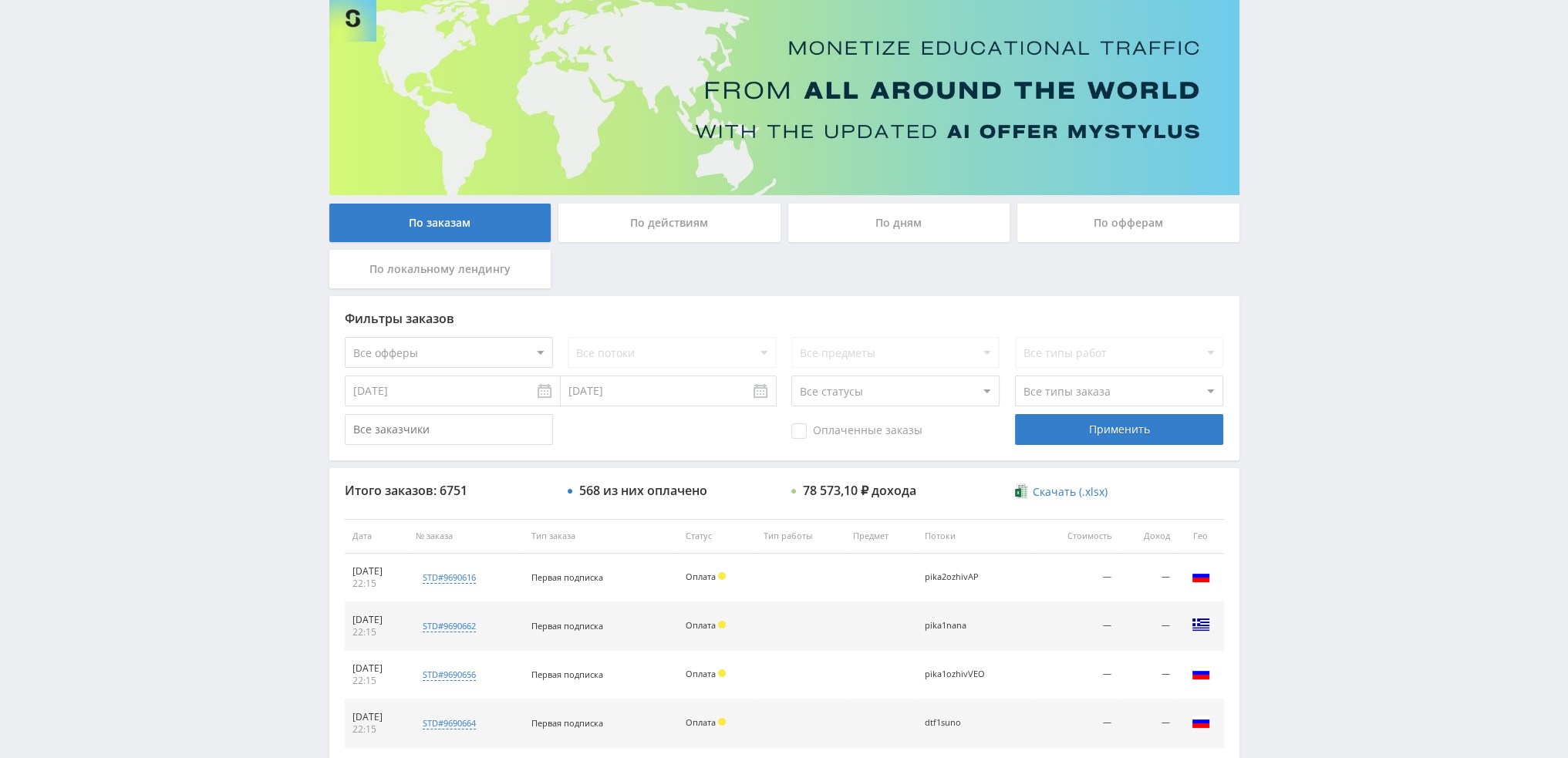
scroll to position [71, 0]
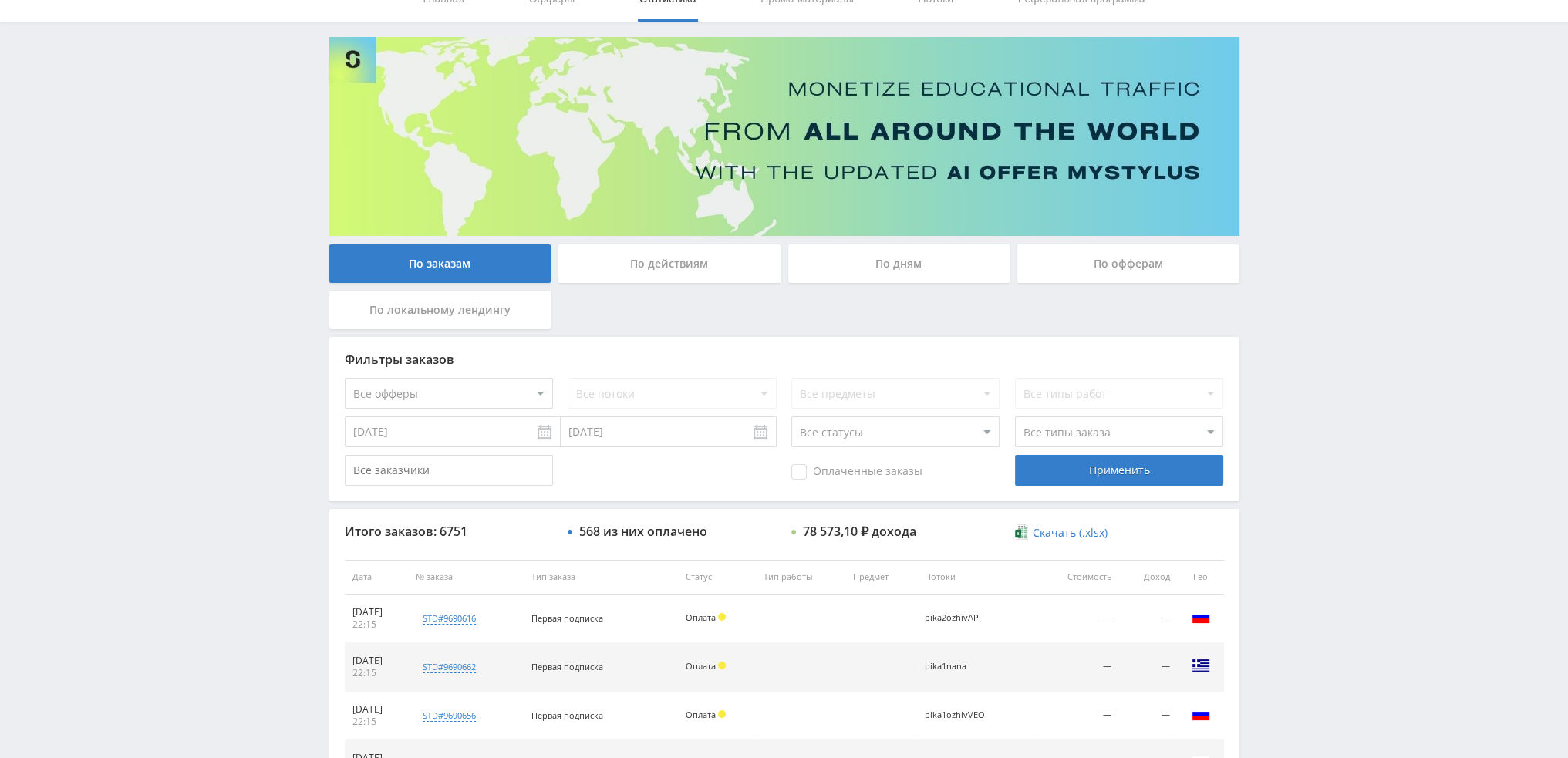
click at [879, 259] on div "По дням" at bounding box center [899, 264] width 222 height 39
click at [0, 0] on input "По дням" at bounding box center [0, 0] width 0 height 0
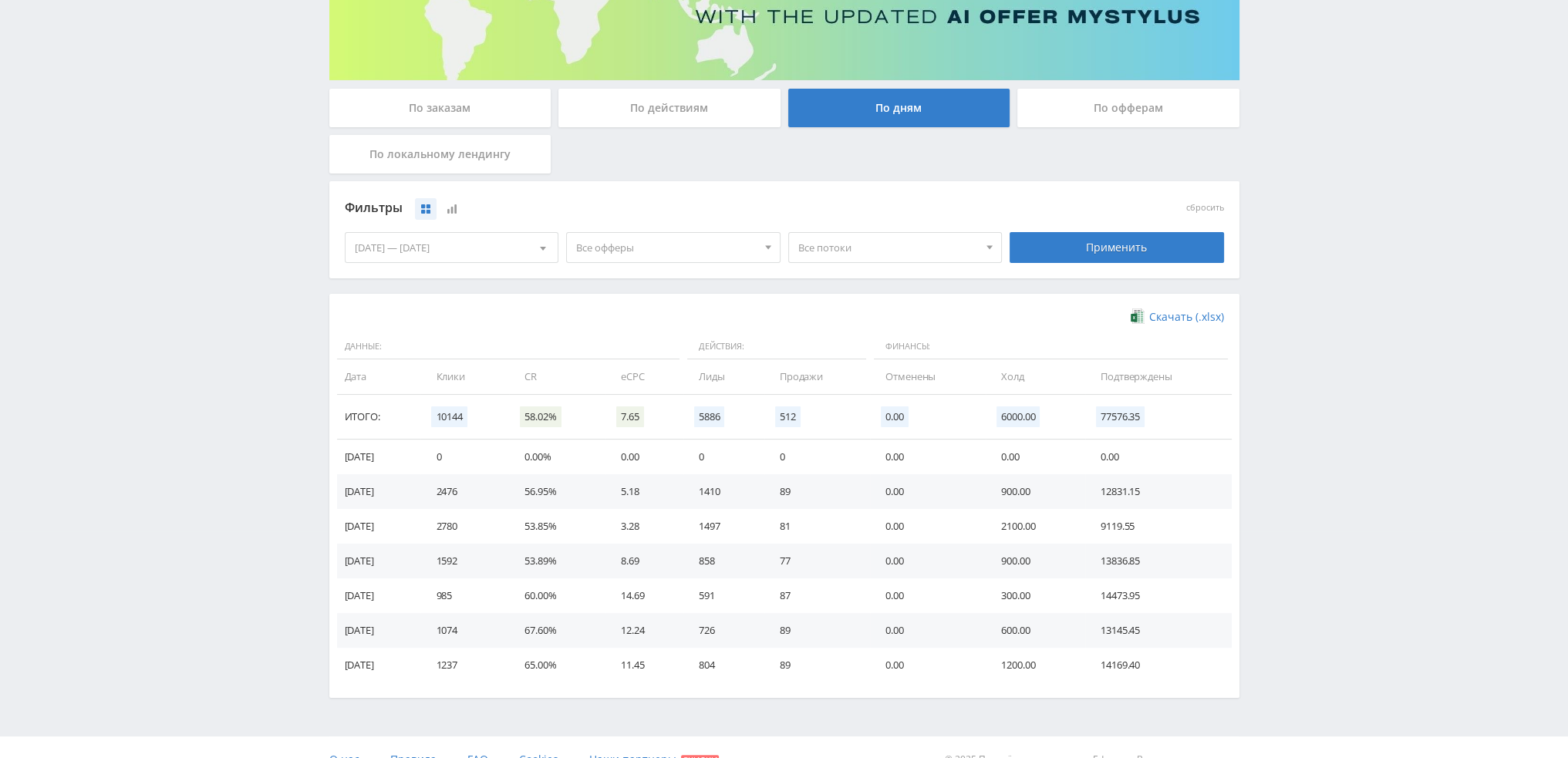
scroll to position [231, 0]
